Goal: Task Accomplishment & Management: Complete application form

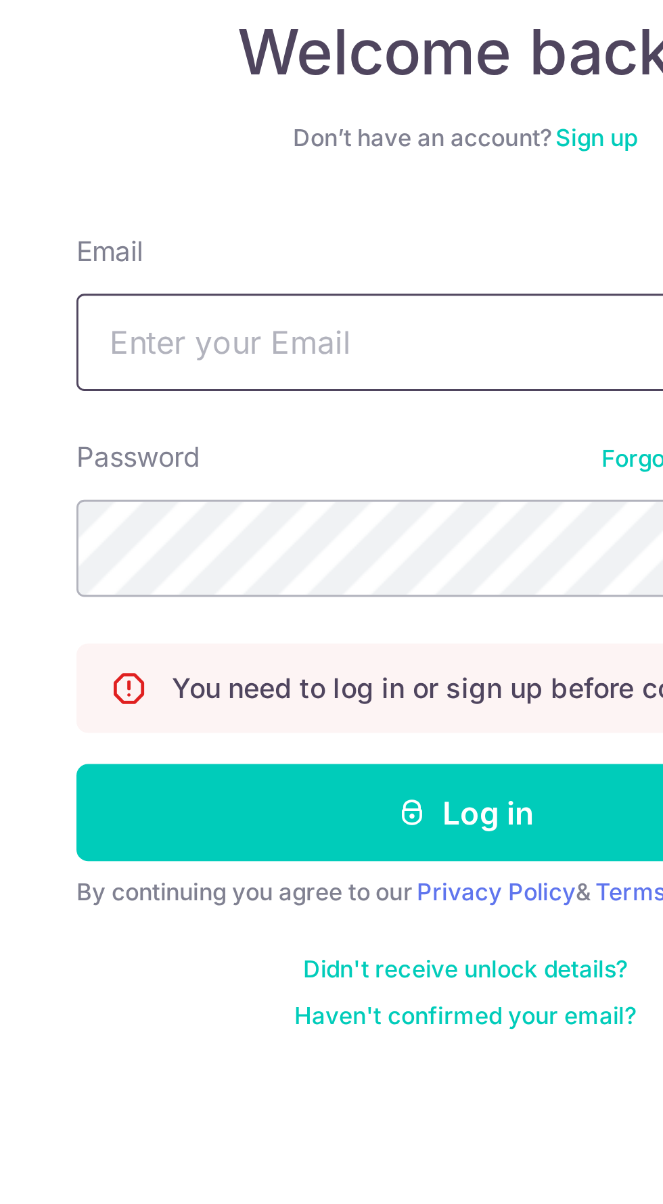
click at [241, 250] on input "Email" at bounding box center [331, 255] width 270 height 34
type input "[EMAIL_ADDRESS][PERSON_NAME][DOMAIN_NAME]"
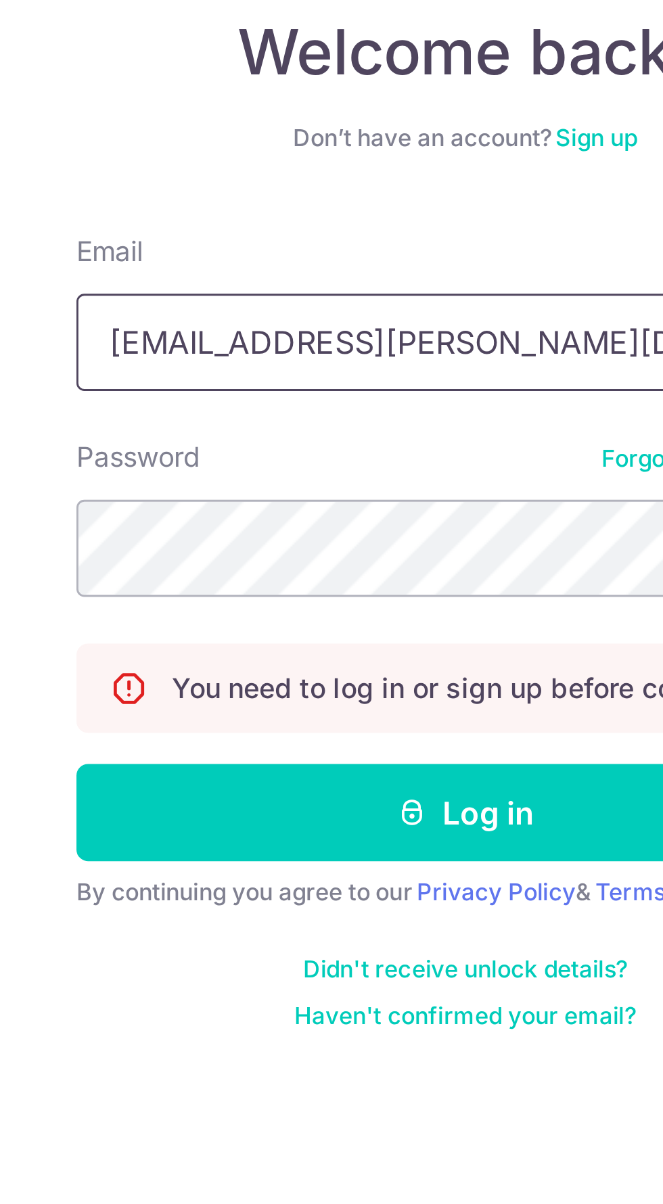
click at [196, 402] on button "Log in" at bounding box center [331, 419] width 270 height 34
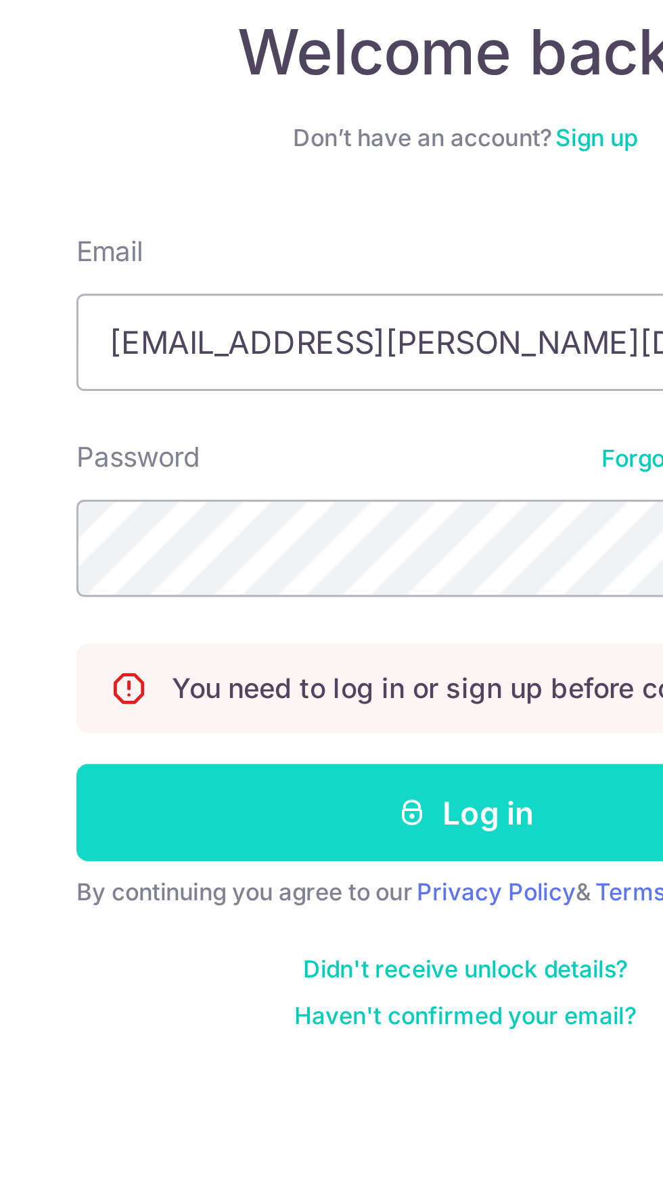
click at [327, 417] on button "Log in" at bounding box center [331, 419] width 270 height 34
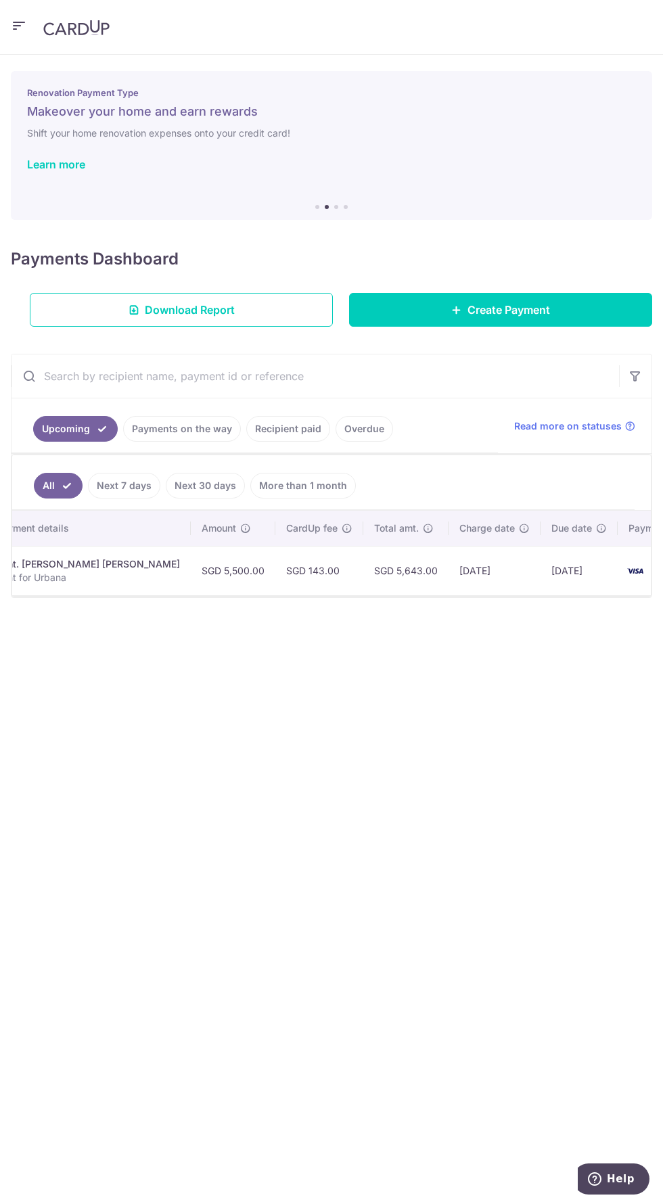
scroll to position [0, 304]
click at [594, 531] on icon at bounding box center [599, 528] width 11 height 11
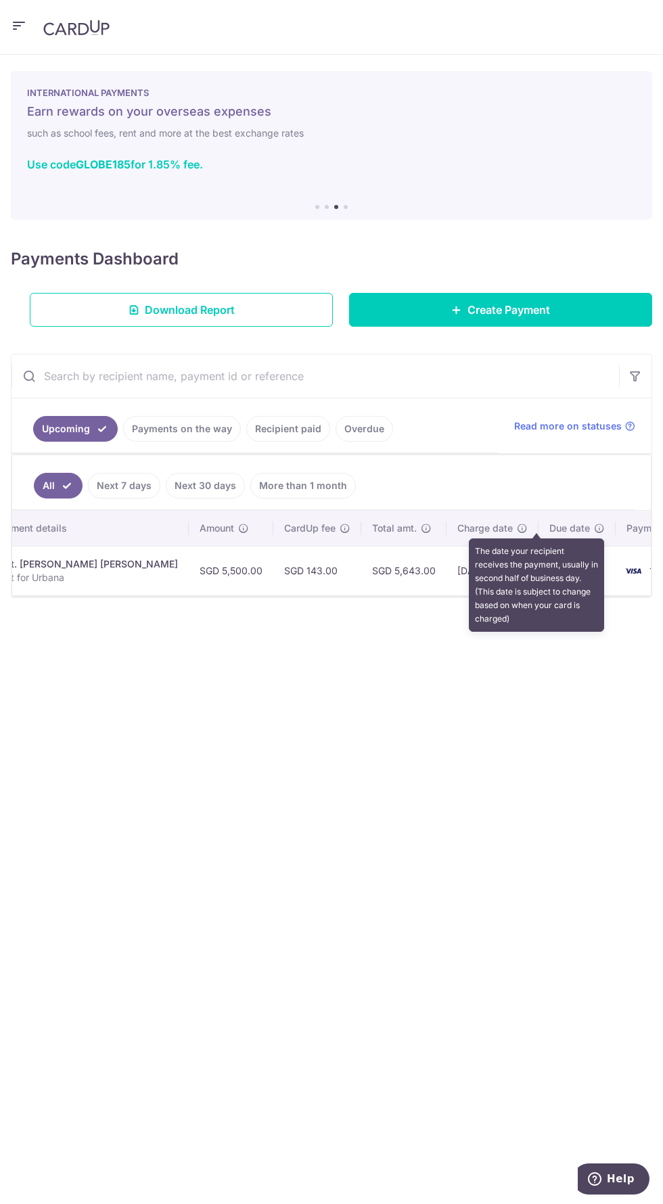
click at [363, 744] on div "× Pause Schedule Pause all future payments in this series Pause just this one p…" at bounding box center [331, 629] width 663 height 1149
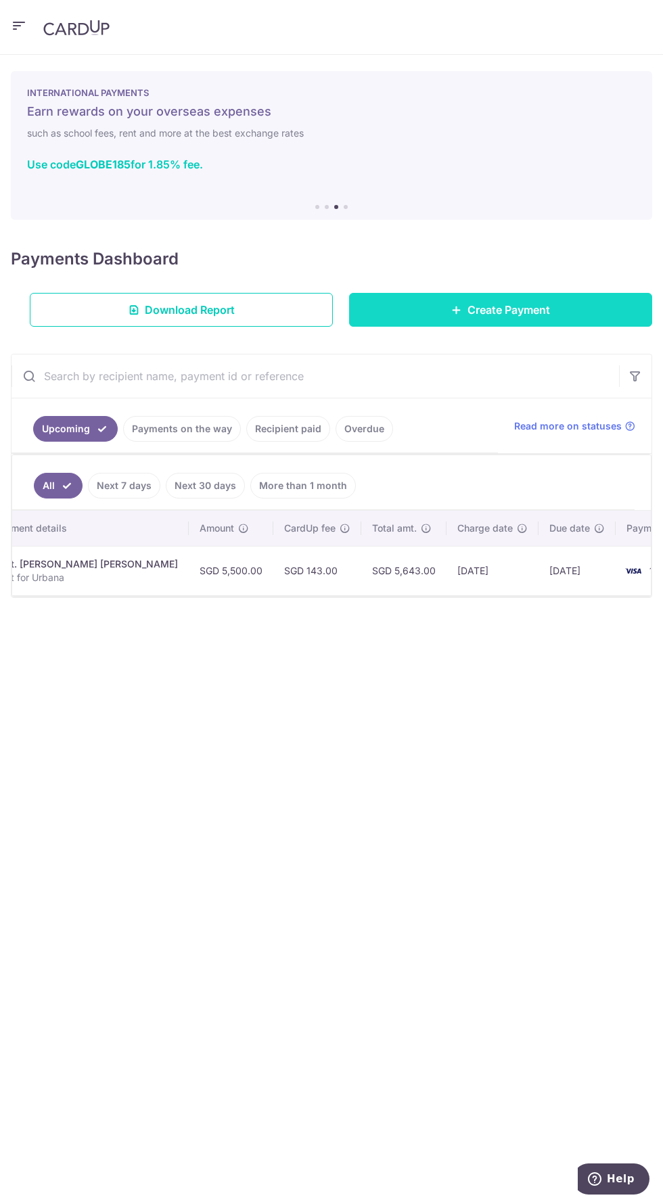
click at [532, 311] on span "Create Payment" at bounding box center [508, 310] width 83 height 16
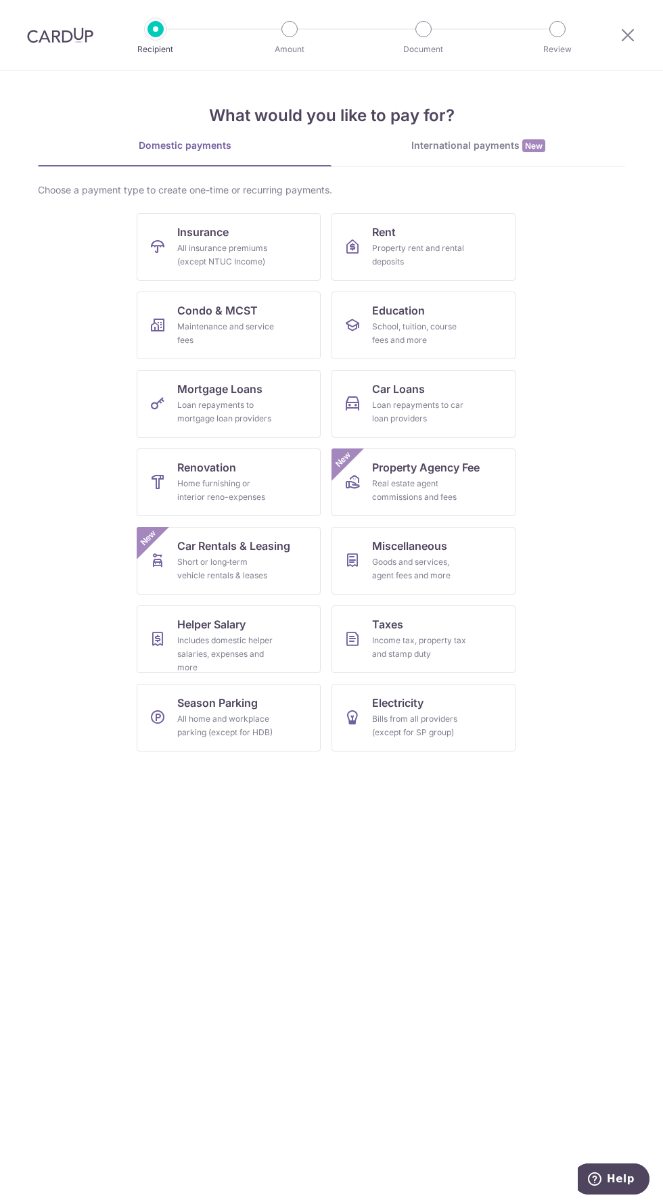
click at [523, 152] on div "International payments New" at bounding box center [477, 146] width 293 height 14
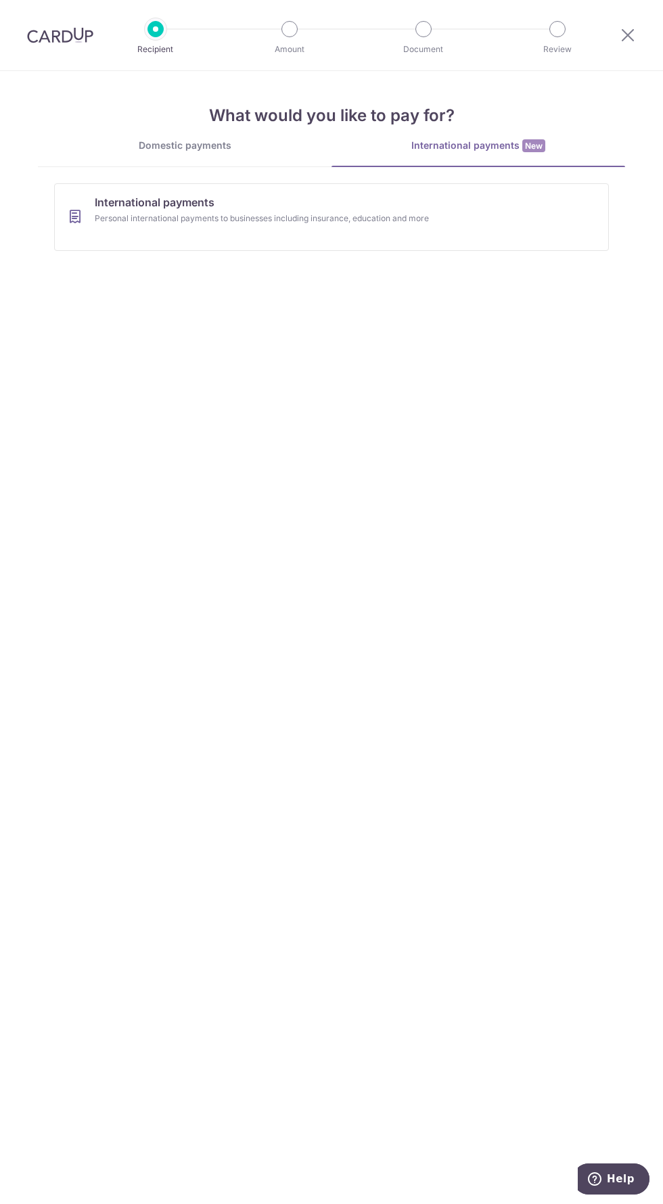
click at [219, 147] on div "Domestic payments" at bounding box center [184, 146] width 293 height 14
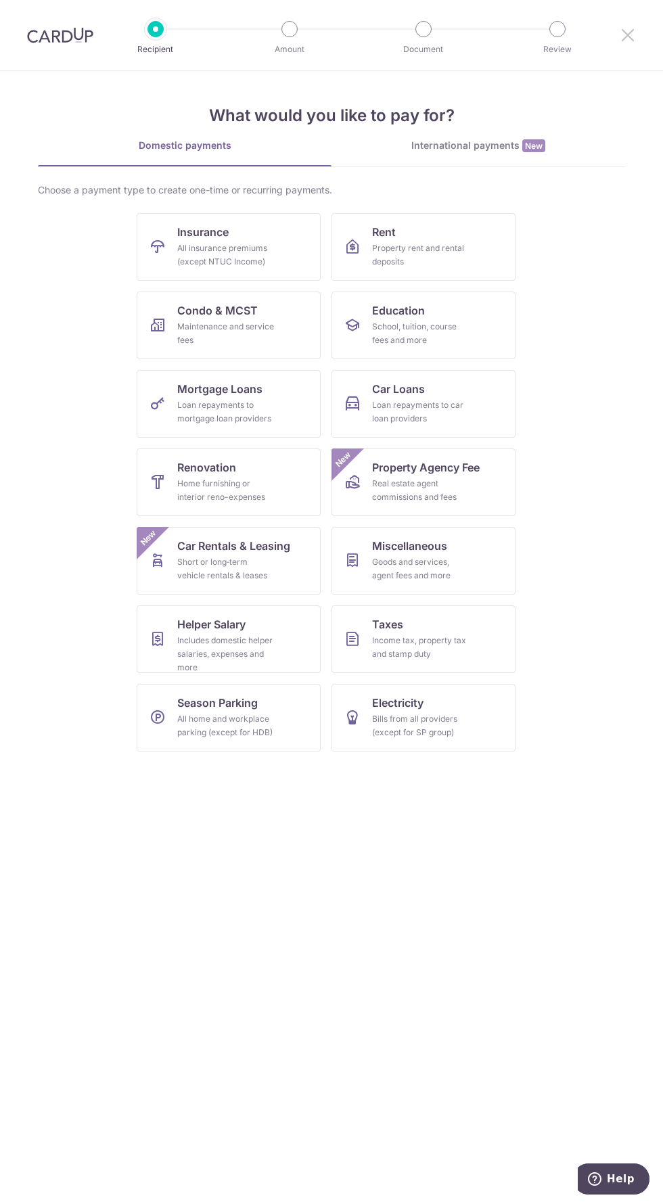
click at [628, 28] on icon at bounding box center [627, 34] width 16 height 17
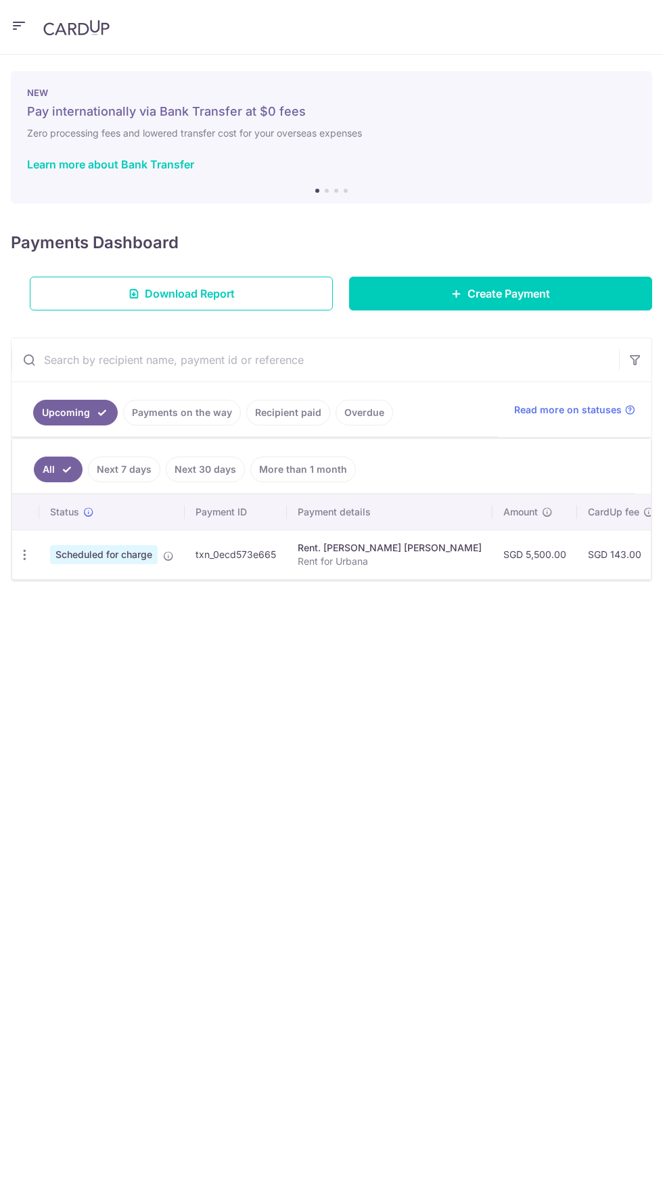
click at [624, 40] on header at bounding box center [331, 27] width 663 height 55
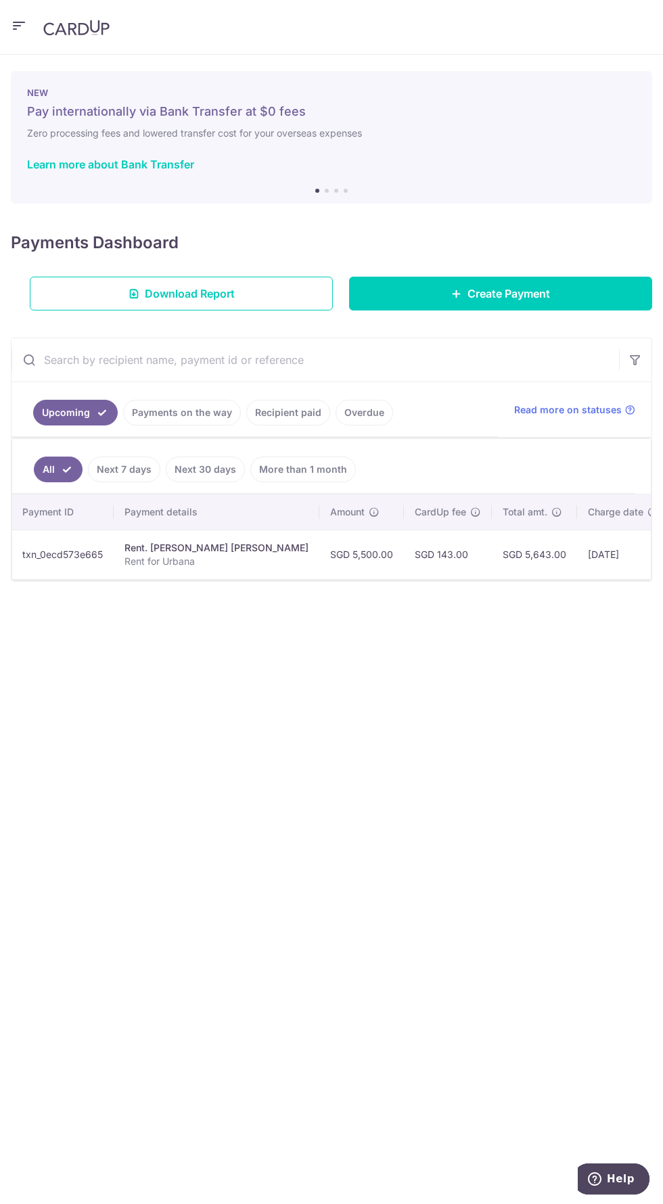
scroll to position [0, 304]
